Goal: Information Seeking & Learning: Understand process/instructions

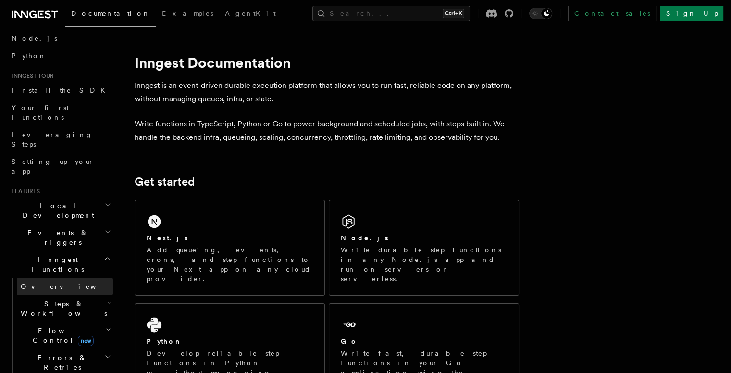
scroll to position [60, 0]
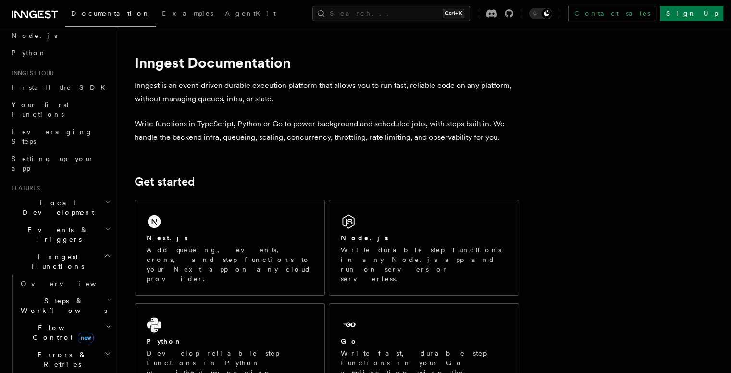
click at [94, 194] on h2 "Local Development" at bounding box center [60, 207] width 105 height 27
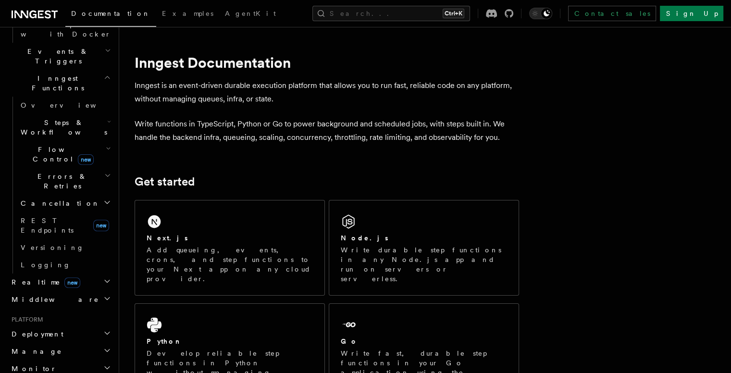
scroll to position [334, 0]
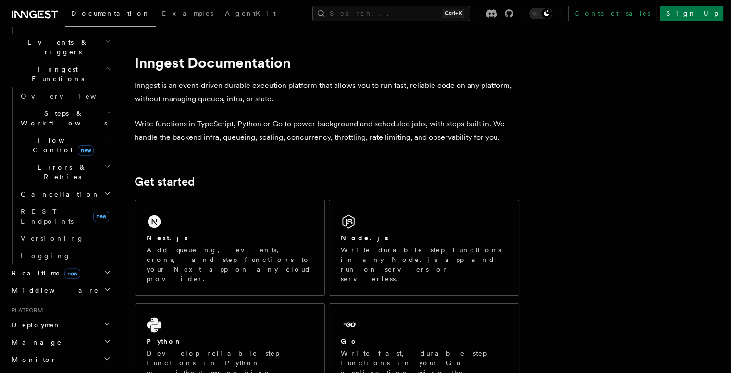
click at [88, 316] on h2 "Deployment" at bounding box center [60, 324] width 105 height 17
click at [73, 334] on link "Overview" at bounding box center [65, 342] width 96 height 17
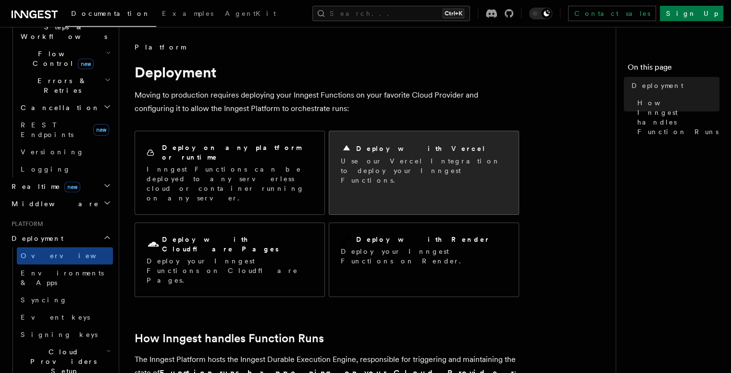
click at [436, 164] on p "Use our Vercel Integration to deploy your Inngest Functions." at bounding box center [424, 170] width 166 height 29
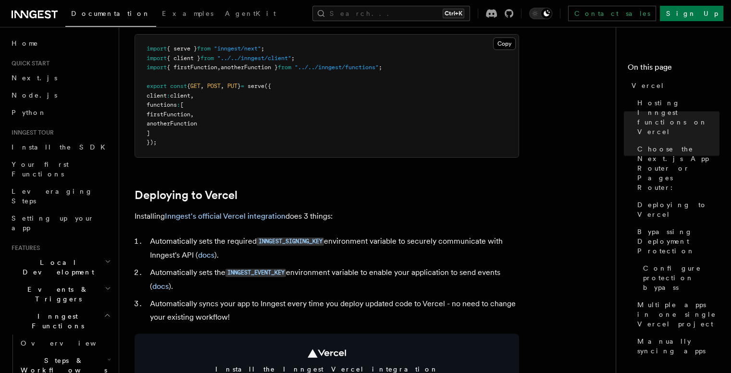
scroll to position [298, 0]
click at [241, 215] on link "Inngest's official Vercel integration" at bounding box center [225, 215] width 121 height 9
